Goal: Download file/media

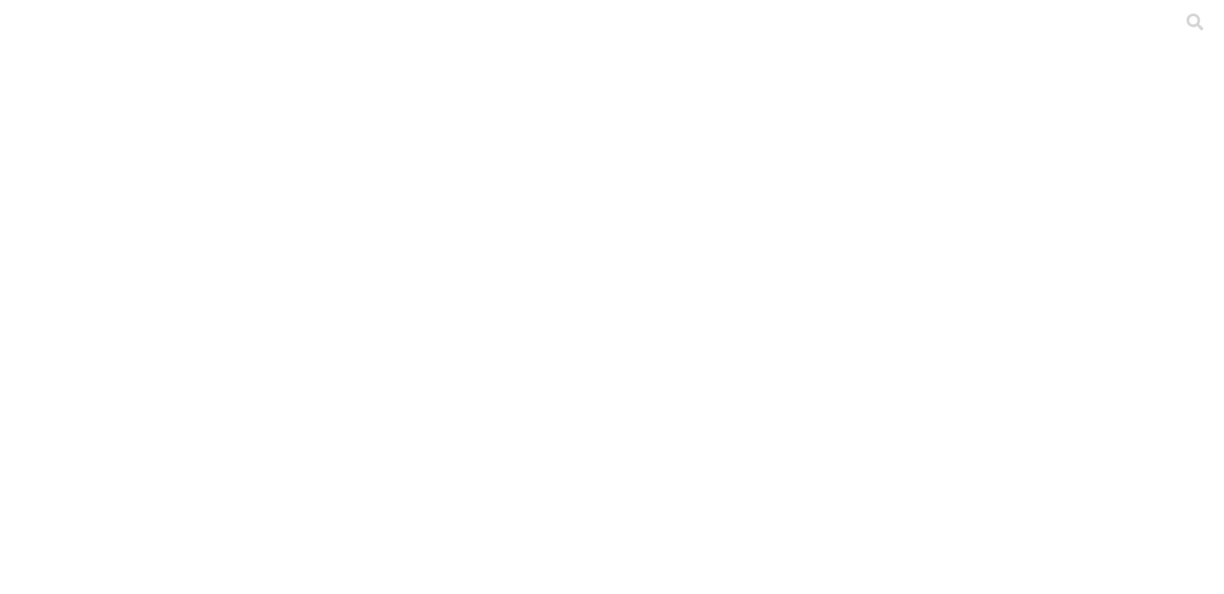
scroll to position [93, 0]
